Goal: Find specific page/section: Find specific page/section

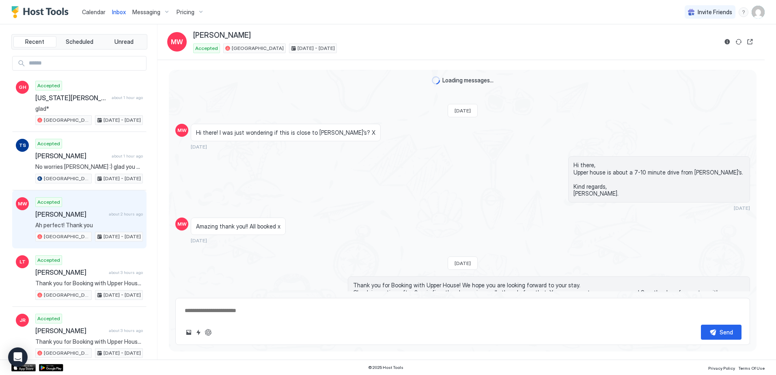
scroll to position [253, 0]
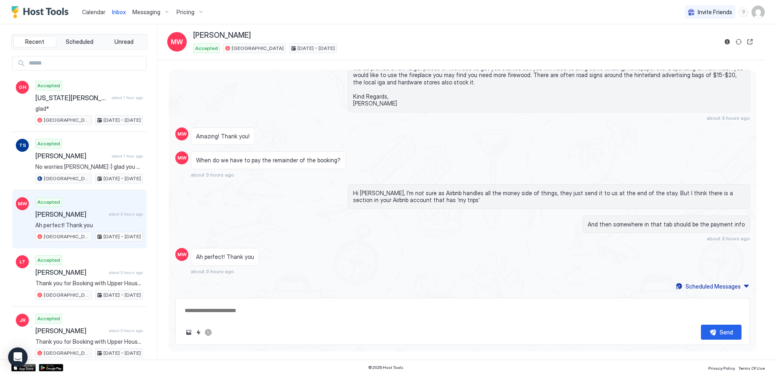
click at [90, 15] on span "Calendar" at bounding box center [94, 12] width 24 height 7
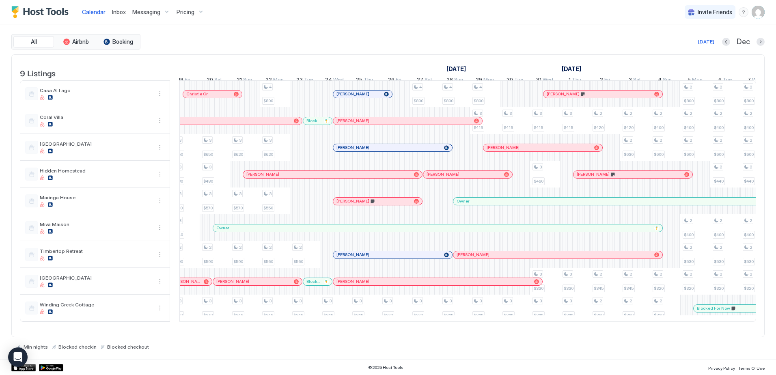
scroll to position [0, 616]
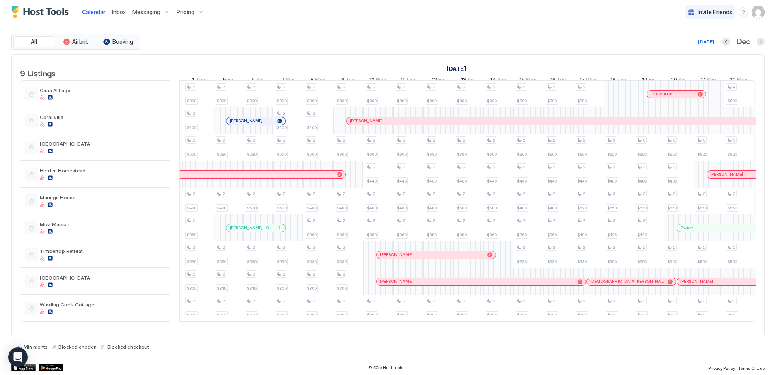
click at [121, 12] on span "Inbox" at bounding box center [119, 12] width 14 height 7
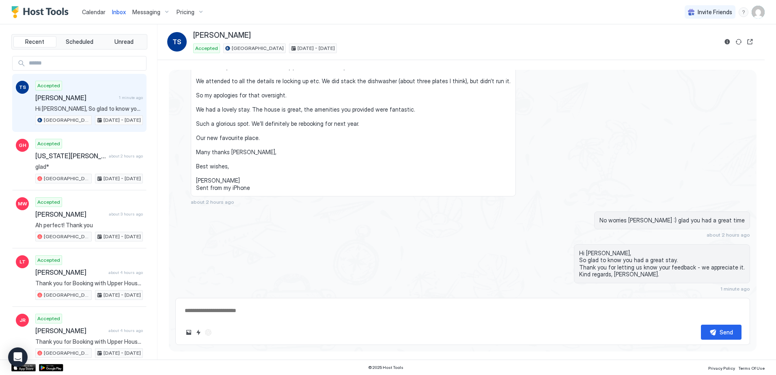
click at [82, 12] on span "Calendar" at bounding box center [94, 12] width 24 height 7
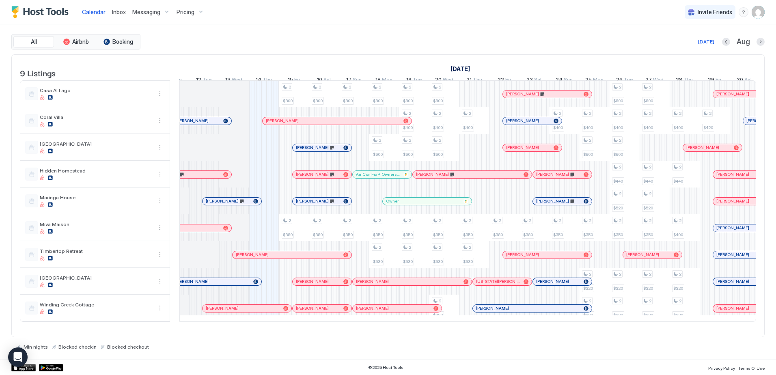
scroll to position [0, 361]
